Goal: Navigation & Orientation: Find specific page/section

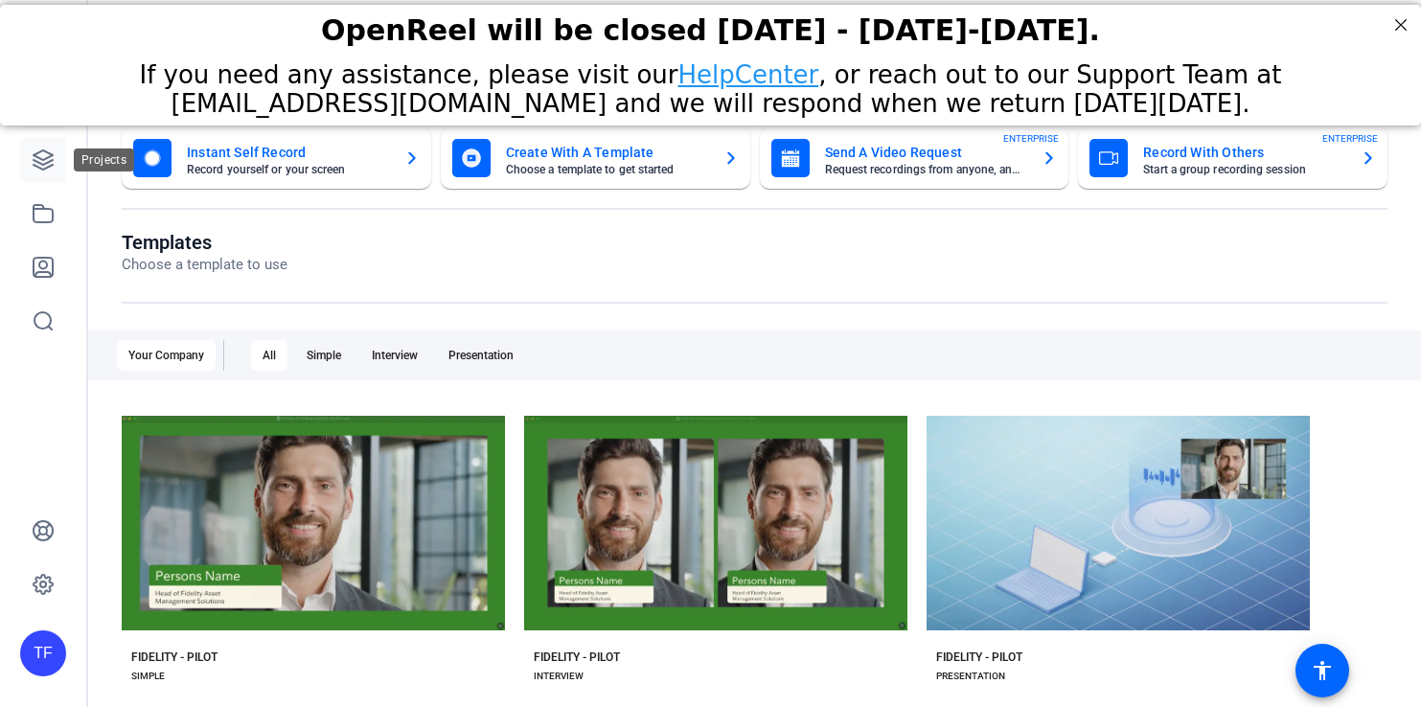
click at [34, 160] on icon at bounding box center [43, 159] width 19 height 19
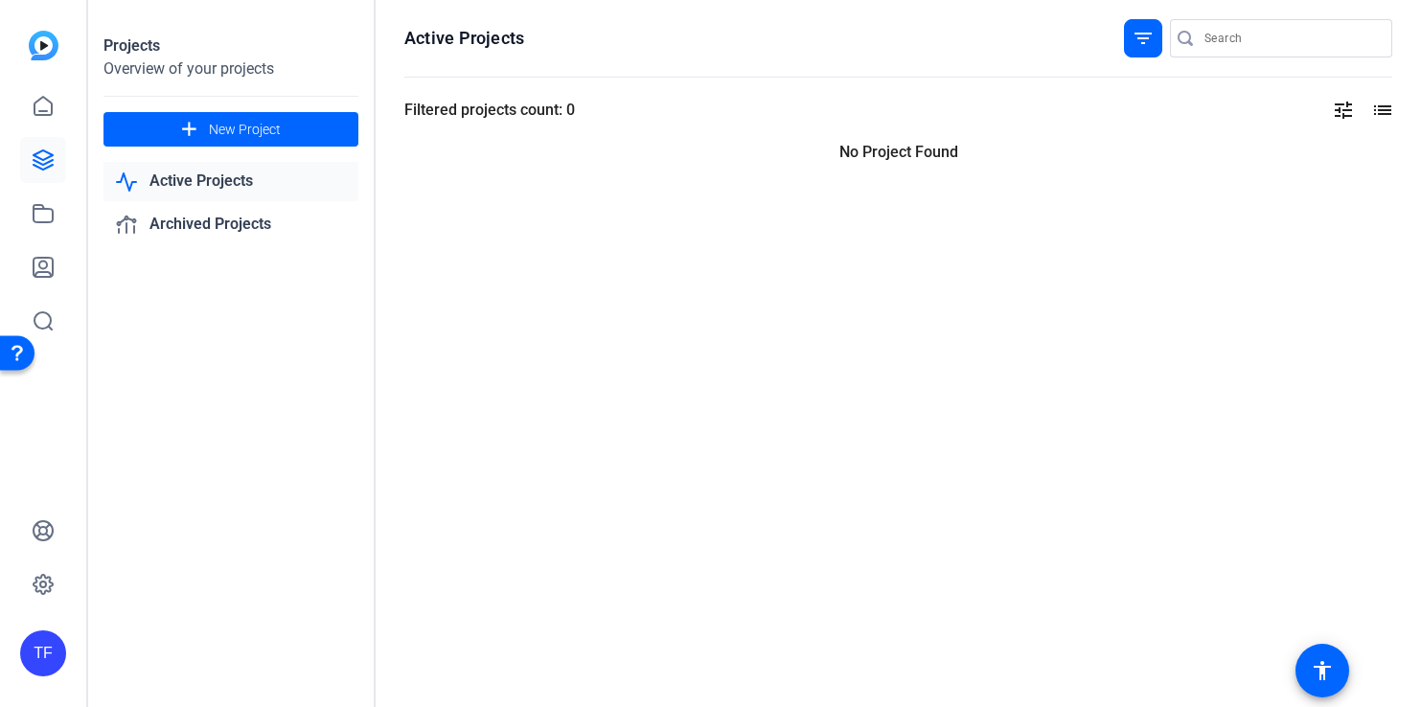
click at [57, 661] on div "TF" at bounding box center [43, 653] width 46 height 46
click at [1348, 103] on mat-icon "tune" at bounding box center [1343, 110] width 23 height 23
click at [1391, 115] on div at bounding box center [710, 353] width 1421 height 707
click at [1384, 110] on mat-icon "list" at bounding box center [1380, 110] width 23 height 23
click at [45, 116] on icon at bounding box center [43, 106] width 23 height 23
